Goal: Complete application form: Complete application form

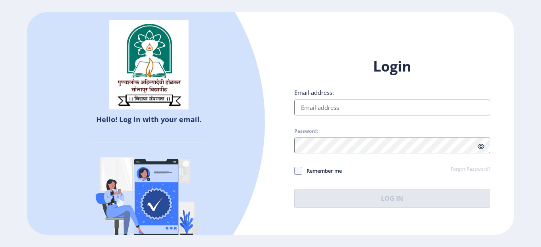
click at [315, 108] on input "Email address:" at bounding box center [392, 108] width 196 height 16
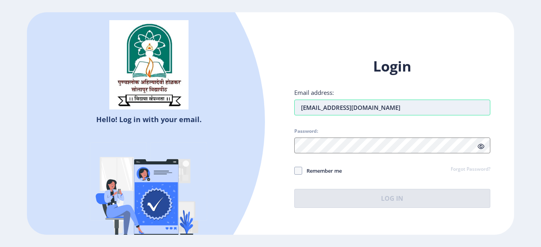
type input "[EMAIL_ADDRESS][DOMAIN_NAME]"
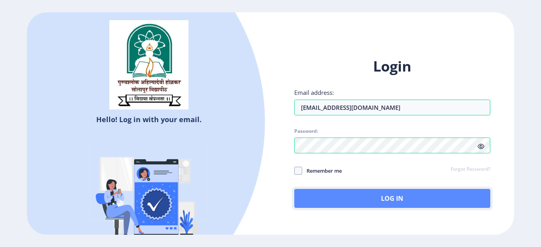
click at [375, 193] on button "Log In" at bounding box center [392, 198] width 196 height 19
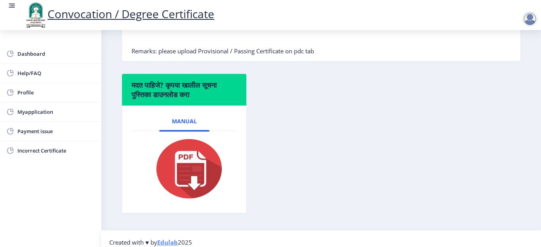
scroll to position [255, 0]
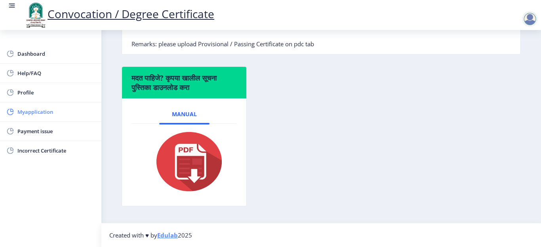
click at [50, 114] on span "Myapplication" at bounding box center [56, 112] width 78 height 10
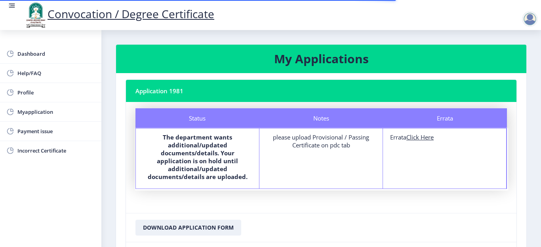
click at [419, 140] on u "Click Here" at bounding box center [419, 137] width 27 height 8
select select
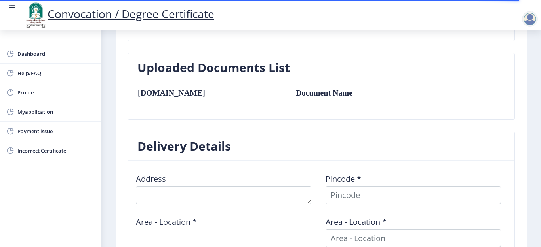
scroll to position [277, 0]
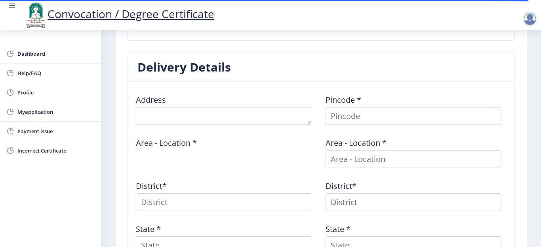
click at [168, 105] on div "Address" at bounding box center [226, 106] width 190 height 37
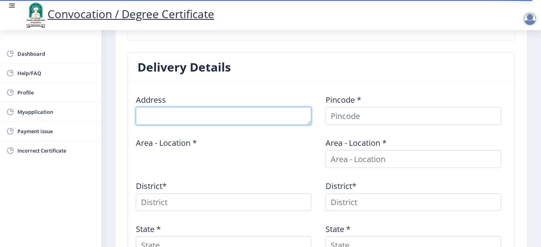
click at [162, 119] on textarea at bounding box center [223, 116] width 175 height 18
type textarea "[PERSON_NAME] [PERSON_NAME]"
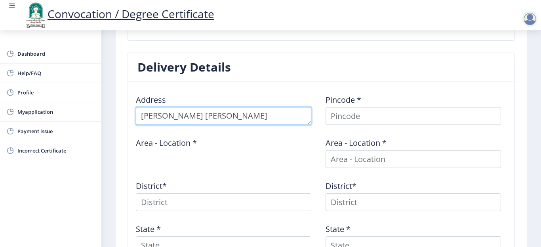
drag, startPoint x: 294, startPoint y: 116, endPoint x: 284, endPoint y: 129, distance: 16.4
click at [139, 114] on textarea at bounding box center [223, 116] width 175 height 18
type textarea "AP Kanher"
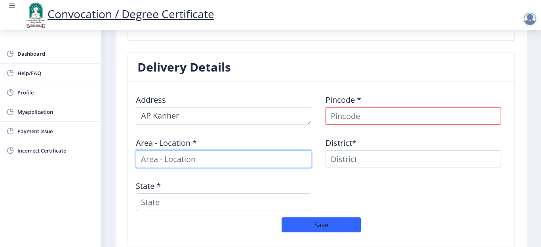
type input "r"
type input "L"
type input "J"
type input "S"
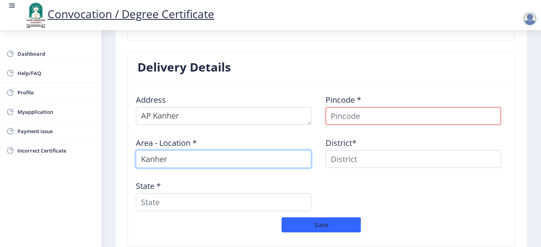
type input "Kanher"
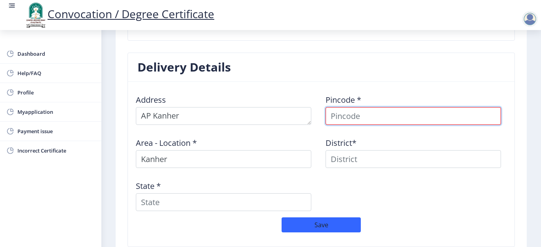
click at [342, 116] on input at bounding box center [412, 116] width 175 height 18
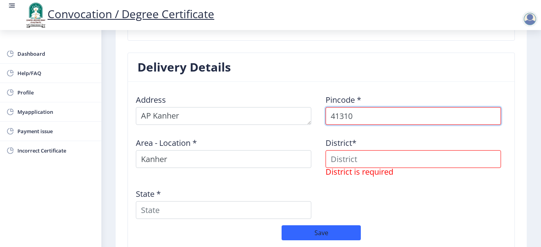
type input "413107"
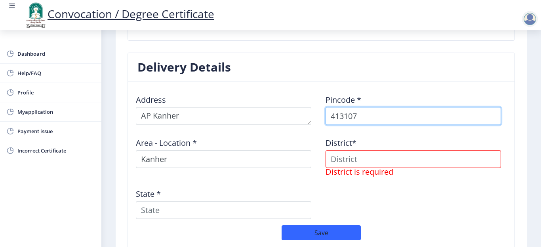
select select
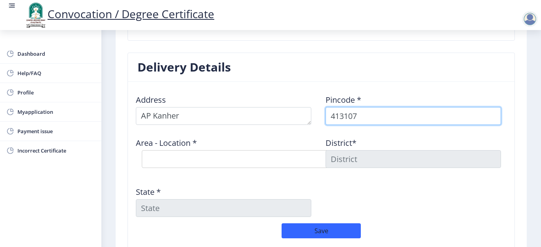
type input "413107"
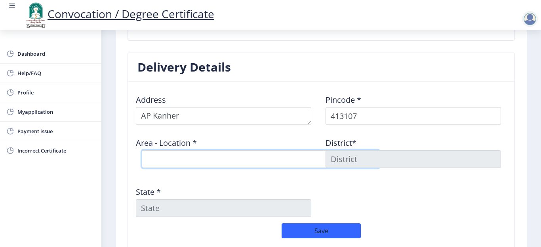
drag, startPoint x: 240, startPoint y: 158, endPoint x: 328, endPoint y: 164, distance: 88.9
click at [240, 158] on select "Select Area Location [GEOGRAPHIC_DATA] B.O Malsiras S.O Mandki B.O Medad B.O Ta…" at bounding box center [261, 159] width 238 height 18
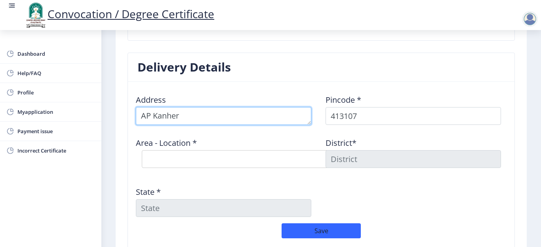
click at [197, 120] on textarea at bounding box center [223, 116] width 175 height 18
click at [149, 113] on textarea at bounding box center [223, 116] width 175 height 18
type textarea "AT Kanher Post [GEOGRAPHIC_DATA]"
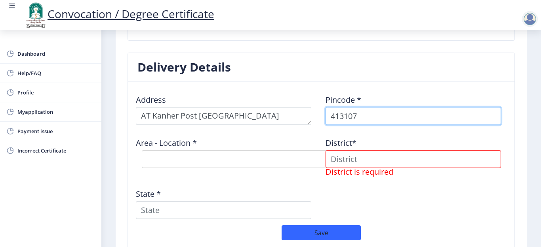
select select "6: Object"
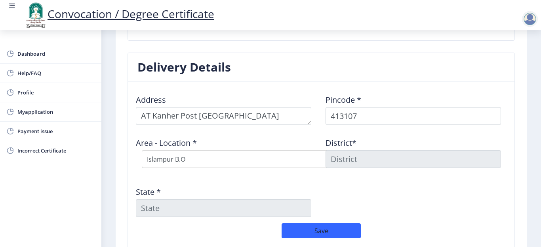
click at [225, 180] on div "Address Pincode * 413107 Area - Location * Select Area Location [GEOGRAPHIC_DAT…" at bounding box center [320, 155] width 379 height 135
click at [369, 157] on input at bounding box center [412, 159] width 175 height 18
click at [337, 158] on input at bounding box center [412, 159] width 175 height 18
click at [376, 162] on input at bounding box center [412, 159] width 175 height 18
click at [409, 167] on input at bounding box center [412, 159] width 175 height 18
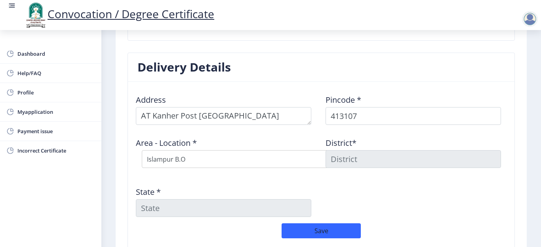
click at [199, 209] on input "State *" at bounding box center [223, 209] width 175 height 18
click at [221, 179] on div "Address Pincode * 413107 Area - Location * Select Area Location [GEOGRAPHIC_DAT…" at bounding box center [320, 155] width 379 height 135
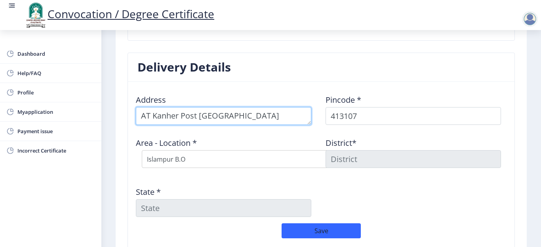
click at [245, 120] on textarea at bounding box center [223, 116] width 175 height 18
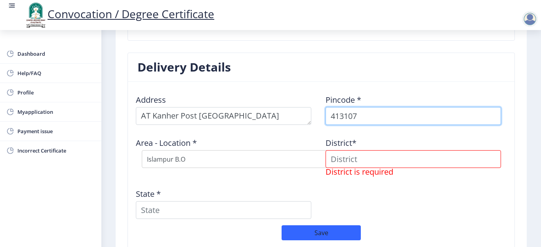
select select "11: Object"
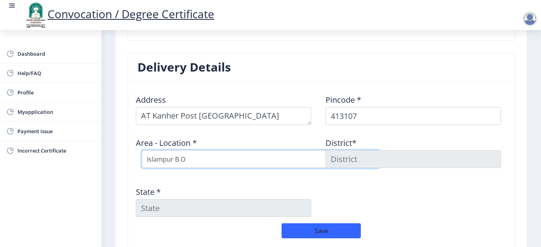
drag, startPoint x: 359, startPoint y: 159, endPoint x: 262, endPoint y: 161, distance: 96.2
click at [262, 161] on select "Select Area Location [GEOGRAPHIC_DATA] B.O Malsiras S.O Mandki B.O Medad B.O Ta…" at bounding box center [261, 159] width 238 height 18
click at [142, 150] on select "Select Area Location [GEOGRAPHIC_DATA] B.O Malsiras S.O Mandki B.O Medad B.O Ta…" at bounding box center [261, 159] width 238 height 18
click at [338, 157] on input at bounding box center [412, 159] width 175 height 18
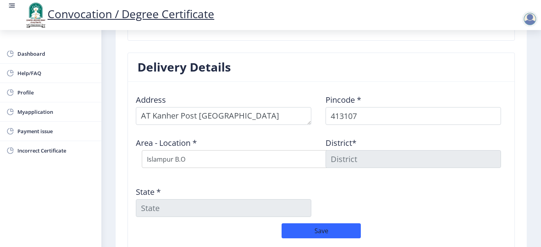
drag, startPoint x: 338, startPoint y: 157, endPoint x: 371, endPoint y: 173, distance: 36.6
click at [371, 173] on div "District*" at bounding box center [416, 152] width 190 height 43
click at [444, 154] on input at bounding box center [412, 159] width 175 height 18
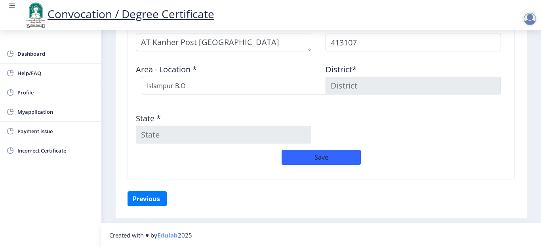
click at [193, 140] on input "State *" at bounding box center [223, 135] width 175 height 18
click at [190, 132] on input "State *" at bounding box center [223, 135] width 175 height 18
click at [318, 156] on button "Save" at bounding box center [320, 157] width 79 height 15
click at [148, 197] on button "Previous ‍" at bounding box center [146, 199] width 39 height 15
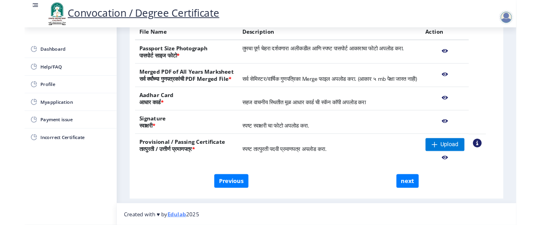
scroll to position [165, 0]
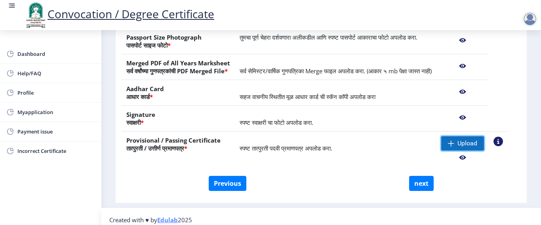
click at [477, 147] on span "Upload" at bounding box center [467, 143] width 20 height 8
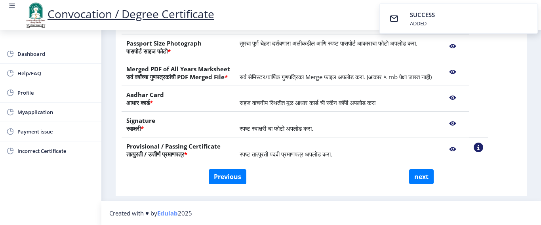
scroll to position [167, 0]
click at [419, 176] on button "next" at bounding box center [421, 176] width 25 height 15
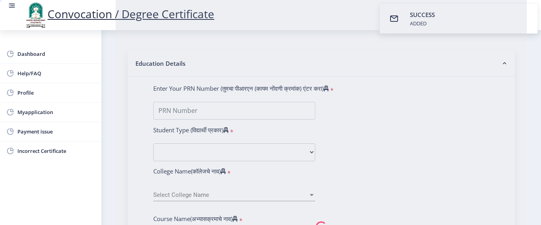
select select
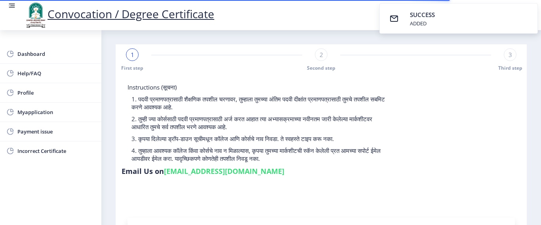
type input "[PERSON_NAME]"
type input "Chabubai"
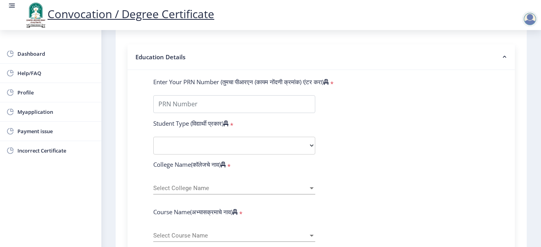
scroll to position [169, 0]
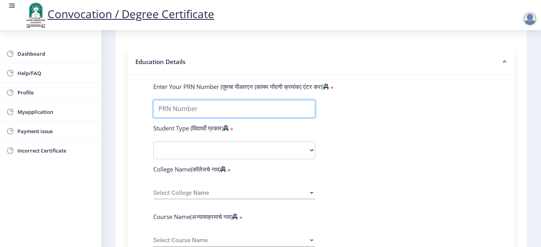
click at [186, 111] on input "Enter Your PRN Number (तुमचा पीआरएन (कायम नोंदणी क्रमांक) एंटर करा)" at bounding box center [234, 109] width 162 height 18
type input "0700000124"
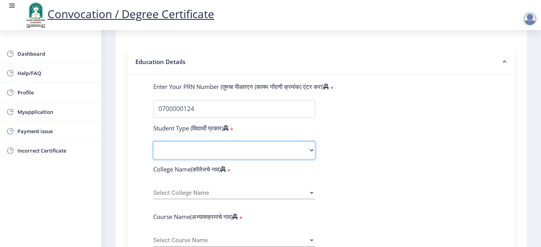
click at [179, 154] on select "Select Student Type Regular External" at bounding box center [234, 151] width 162 height 18
select select "Regular"
click at [153, 142] on select "Select Student Type Regular External" at bounding box center [234, 151] width 162 height 18
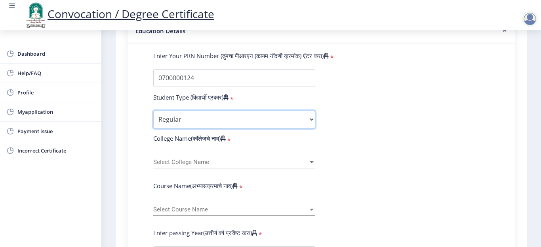
scroll to position [208, 0]
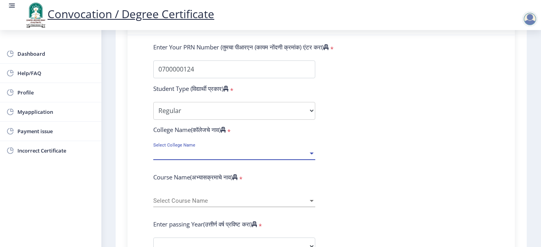
click at [176, 156] on span "Select College Name" at bounding box center [230, 153] width 155 height 7
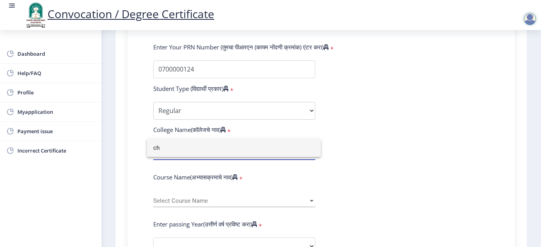
type input "c"
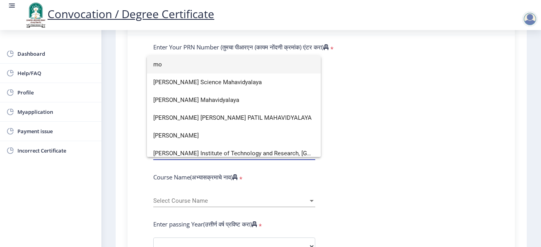
type input "m"
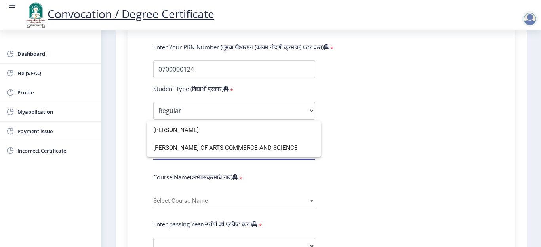
scroll to position [0, 0]
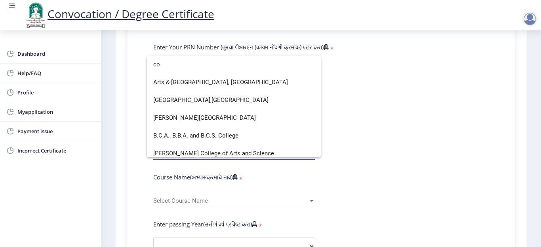
type input "c"
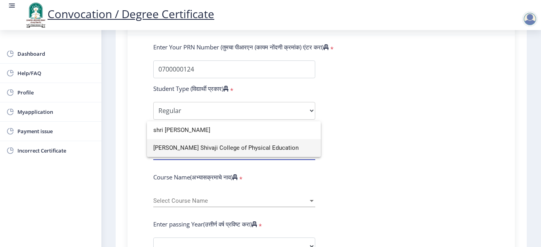
type input "shri [PERSON_NAME]"
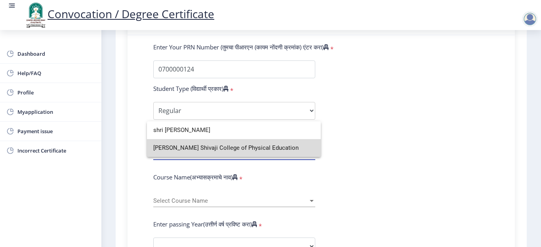
click at [194, 150] on span "[PERSON_NAME] Shivaji College of Physical Education" at bounding box center [233, 148] width 161 height 18
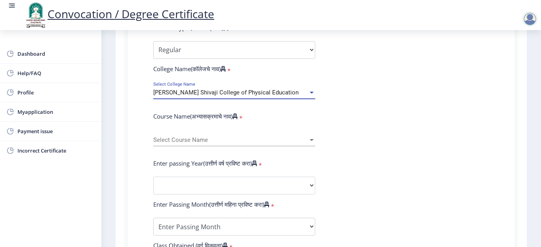
scroll to position [287, 0]
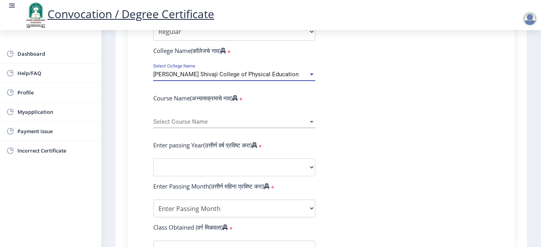
click at [176, 123] on span "Select Course Name" at bounding box center [230, 122] width 155 height 7
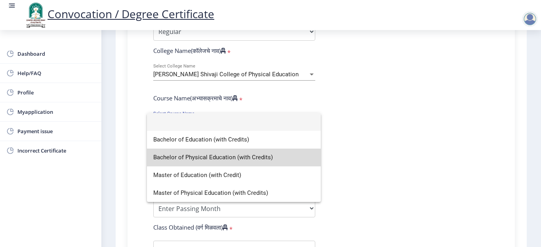
click at [174, 161] on span "Bachelor of Physical Education (with Credits)" at bounding box center [233, 158] width 161 height 18
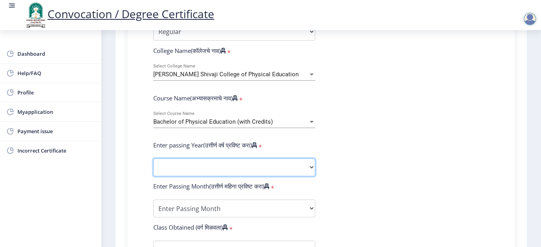
click at [180, 173] on select "2025 2024 2023 2022 2021 2020 2019 2018 2017 2016 2015 2014 2013 2012 2011 2010…" at bounding box center [234, 168] width 162 height 18
select select "2007"
click at [153, 159] on select "2025 2024 2023 2022 2021 2020 2019 2018 2017 2016 2015 2014 2013 2012 2011 2010…" at bounding box center [234, 168] width 162 height 18
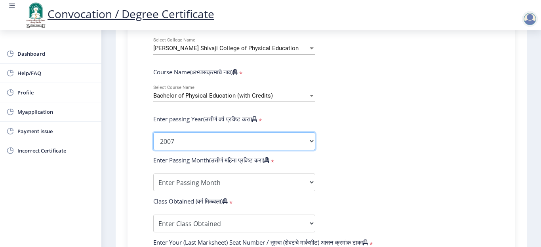
scroll to position [327, 0]
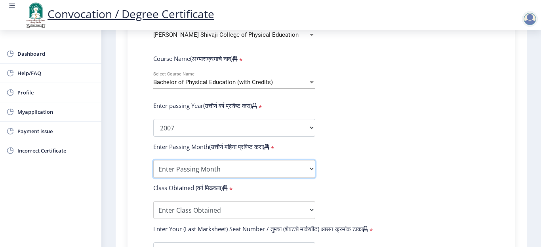
click at [176, 166] on select "Enter Passing Month March April May October November December" at bounding box center [234, 169] width 162 height 18
select select "March"
click at [153, 160] on select "Enter Passing Month March April May October November December" at bounding box center [234, 169] width 162 height 18
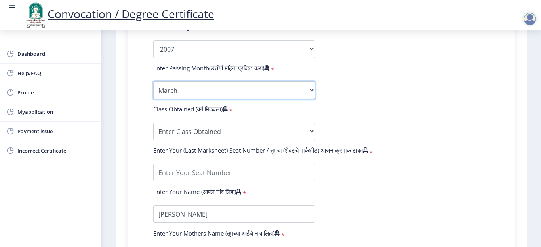
scroll to position [406, 0]
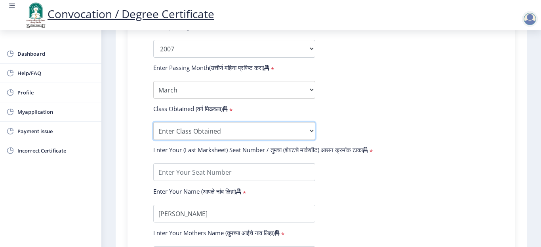
click at [182, 125] on select "Enter Class Obtained FIRST CLASS WITH DISTINCTION FIRST CLASS HIGHER SECOND CLA…" at bounding box center [234, 131] width 162 height 18
select select "FIRST CLASS WITH DISTINCTION"
click at [153, 122] on select "Enter Class Obtained FIRST CLASS WITH DISTINCTION FIRST CLASS HIGHER SECOND CLA…" at bounding box center [234, 131] width 162 height 18
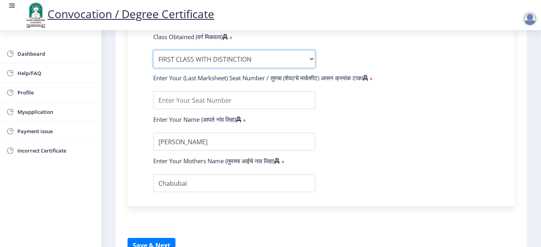
scroll to position [485, 0]
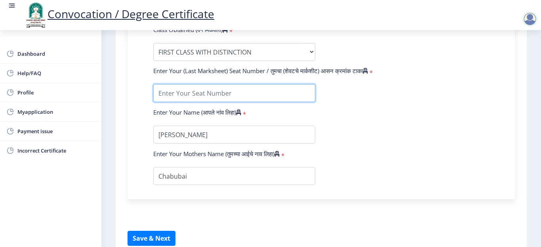
click at [183, 92] on input "textarea" at bounding box center [234, 93] width 162 height 18
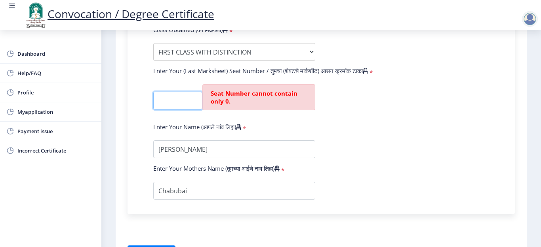
scroll to position [0, 0]
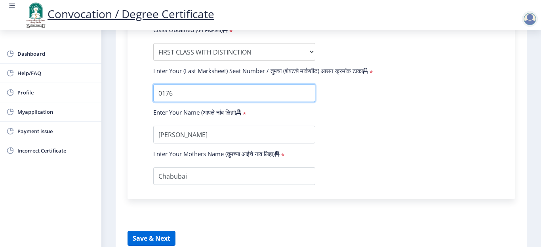
type input "0176"
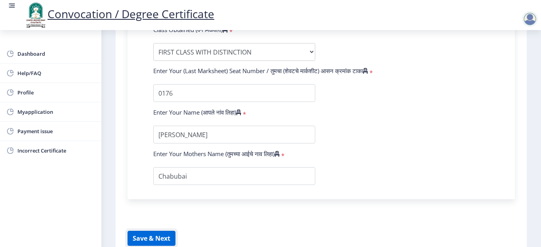
click at [153, 240] on button "Save & Next" at bounding box center [151, 238] width 48 height 15
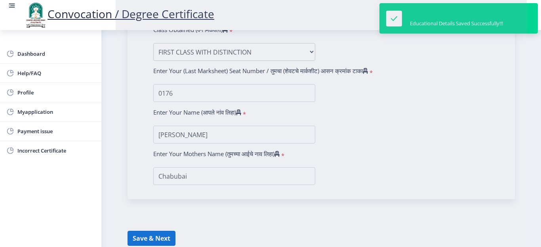
select select
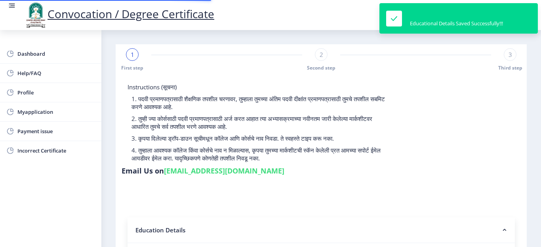
type input "0700000124"
select select "Regular"
select select "2007"
select select "March"
select select "FIRST CLASS WITH DISTINCTION"
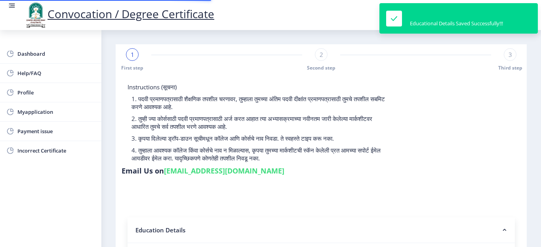
type input "0176"
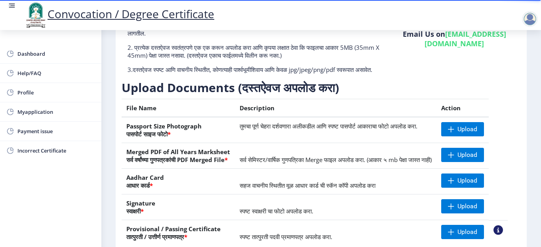
scroll to position [73, 0]
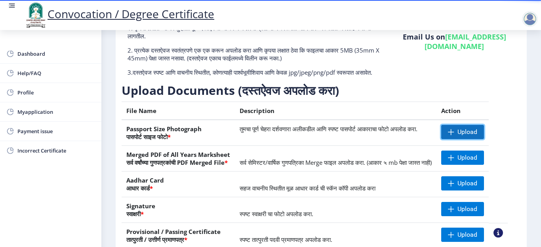
click at [454, 135] on span at bounding box center [451, 132] width 6 height 6
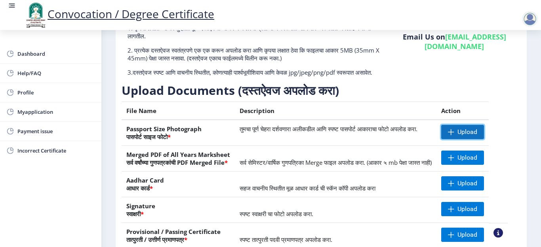
click at [477, 136] on span "Upload" at bounding box center [467, 132] width 20 height 8
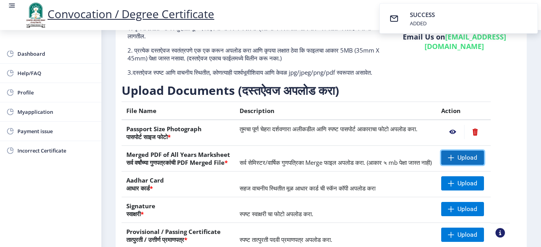
click at [477, 162] on span "Upload" at bounding box center [467, 158] width 20 height 8
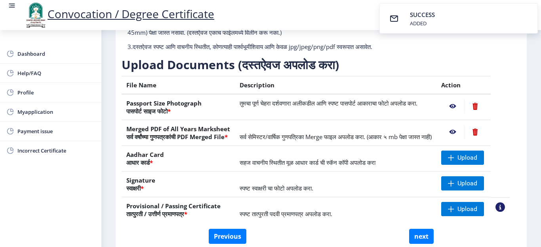
scroll to position [113, 0]
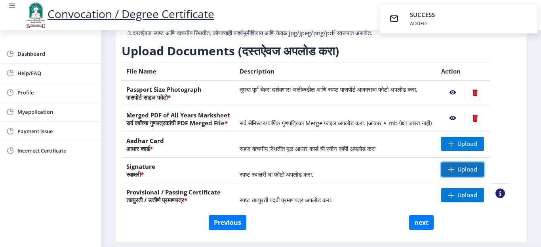
click at [467, 174] on span "Upload" at bounding box center [467, 170] width 20 height 8
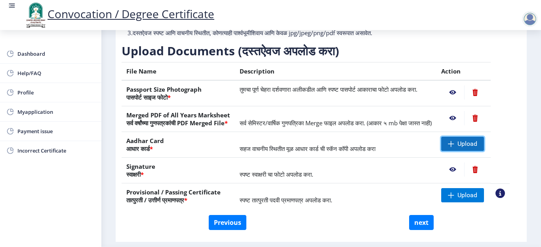
click at [474, 148] on span "Upload" at bounding box center [467, 144] width 20 height 8
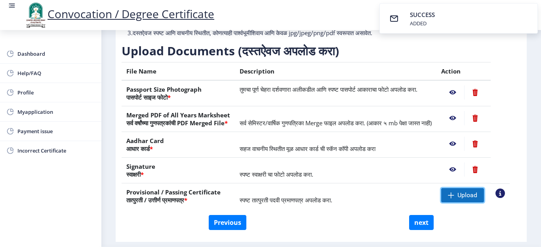
click at [477, 200] on span "Upload" at bounding box center [467, 196] width 20 height 8
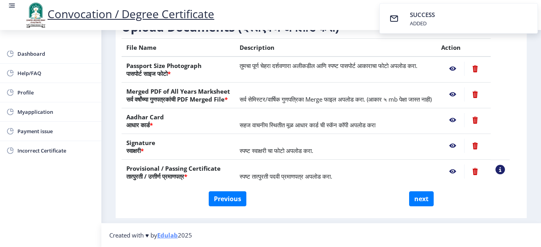
scroll to position [152, 0]
click at [420, 200] on button "next" at bounding box center [421, 199] width 25 height 15
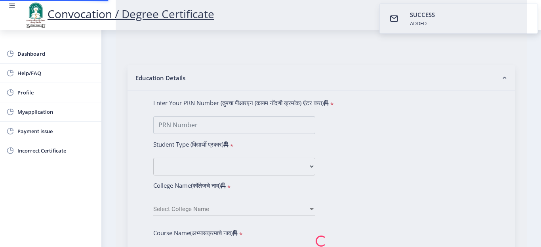
select select
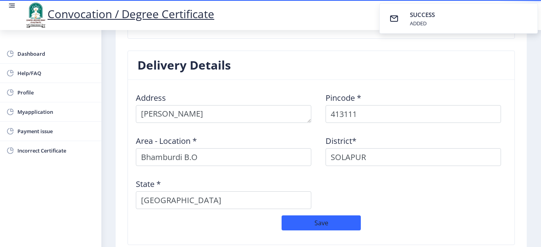
scroll to position [673, 0]
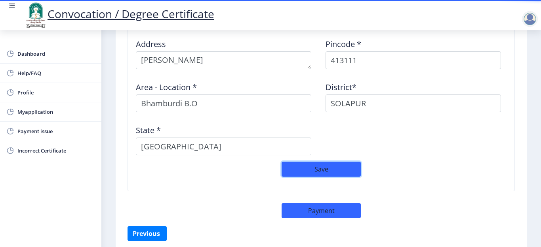
click at [325, 170] on button "Save" at bounding box center [320, 169] width 79 height 15
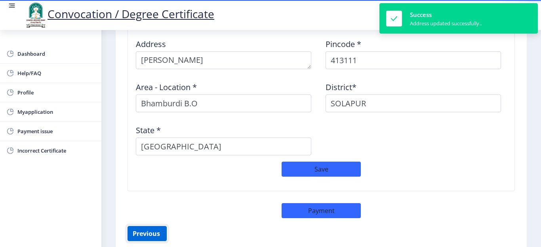
click at [143, 236] on button "Previous ‍" at bounding box center [146, 233] width 39 height 15
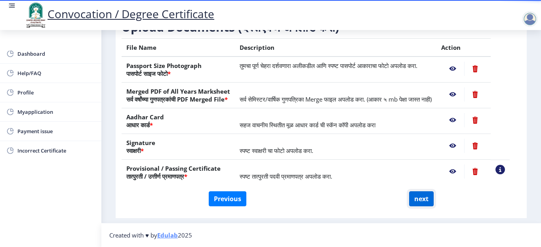
click at [420, 201] on button "next" at bounding box center [421, 199] width 25 height 15
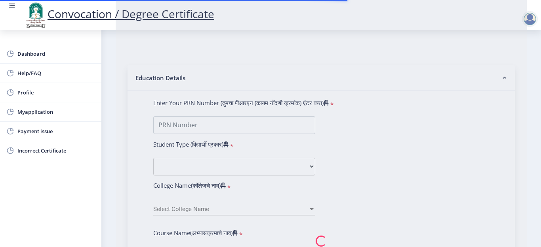
select select
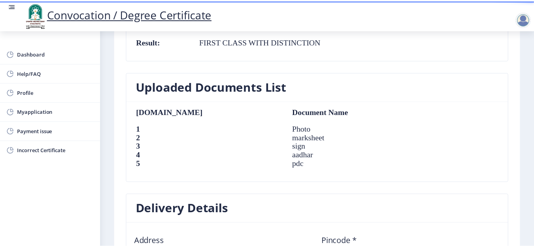
scroll to position [708, 0]
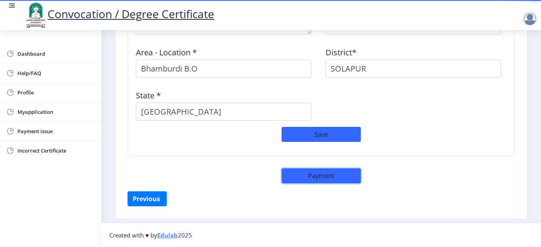
click at [350, 178] on button "Payment" at bounding box center [320, 176] width 79 height 15
select select "sealed"
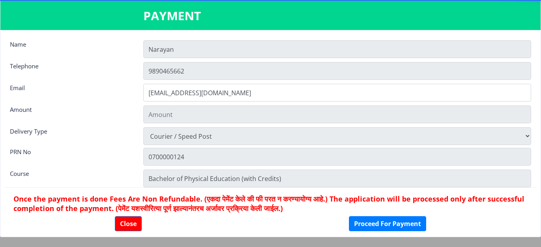
type input "2885"
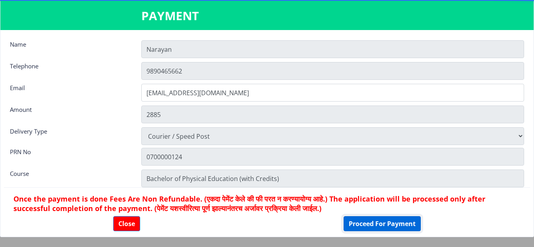
click at [385, 226] on button "Proceed For Payment" at bounding box center [382, 224] width 77 height 15
